Goal: Information Seeking & Learning: Find specific fact

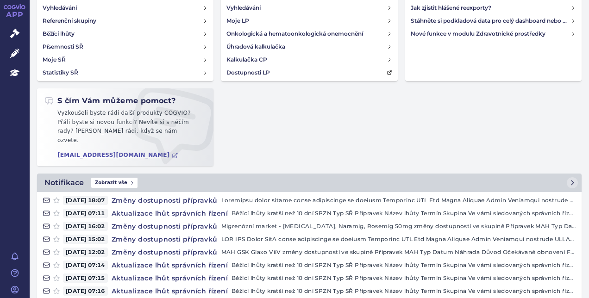
scroll to position [93, 0]
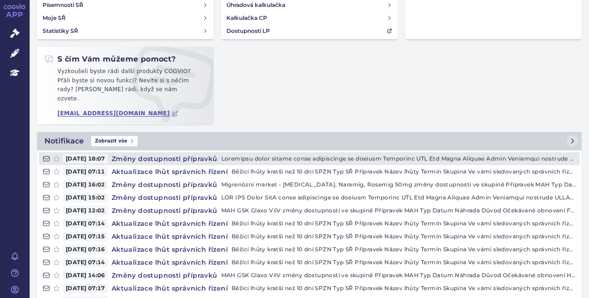
click at [303, 154] on p at bounding box center [398, 158] width 355 height 9
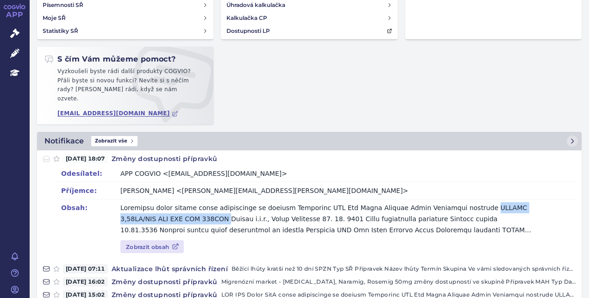
drag, startPoint x: 465, startPoint y: 198, endPoint x: 184, endPoint y: 209, distance: 280.9
click at [184, 209] on p at bounding box center [327, 218] width 415 height 33
click at [481, 202] on p at bounding box center [327, 218] width 415 height 33
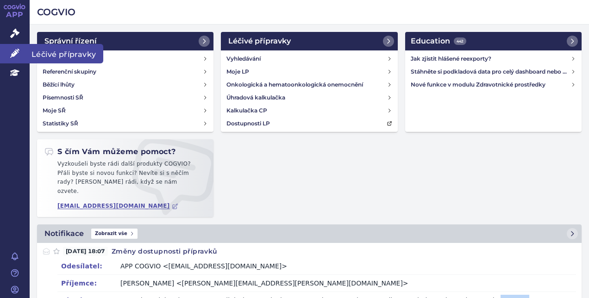
click at [22, 50] on link "Léčivé přípravky" at bounding box center [15, 53] width 30 height 19
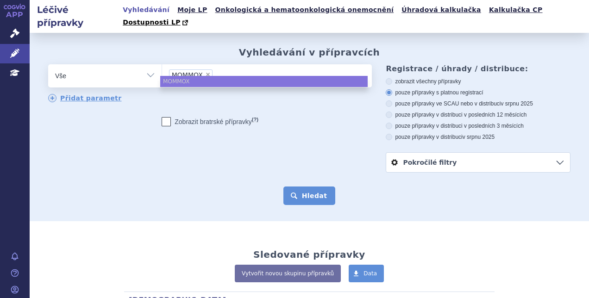
click at [299, 187] on button "Hledat" at bounding box center [309, 196] width 52 height 19
